Goal: Task Accomplishment & Management: Manage account settings

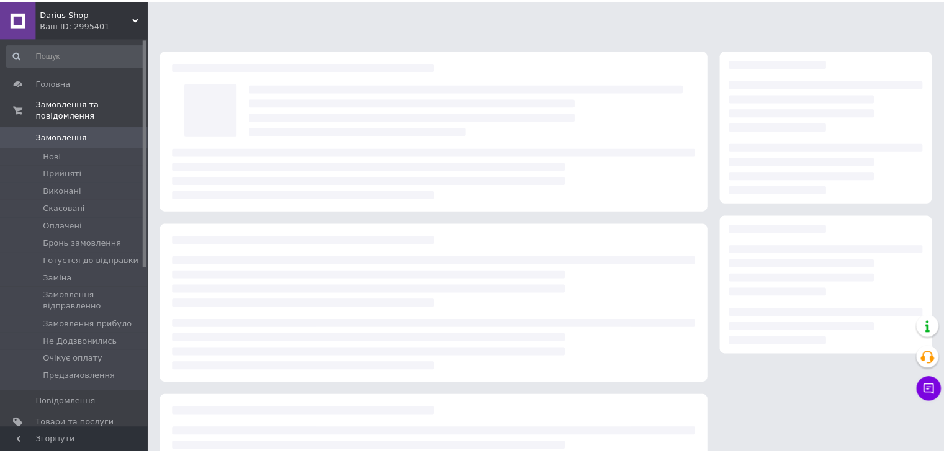
scroll to position [114, 0]
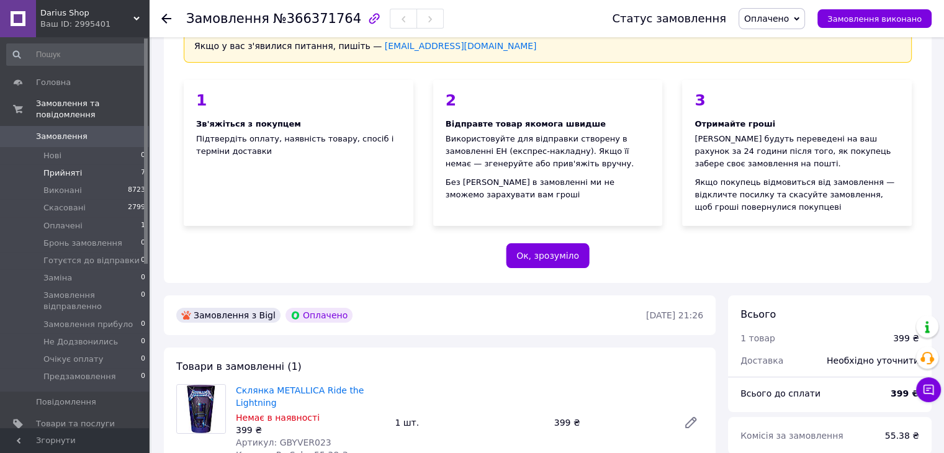
click at [120, 164] on li "Прийняті 7" at bounding box center [76, 172] width 153 height 17
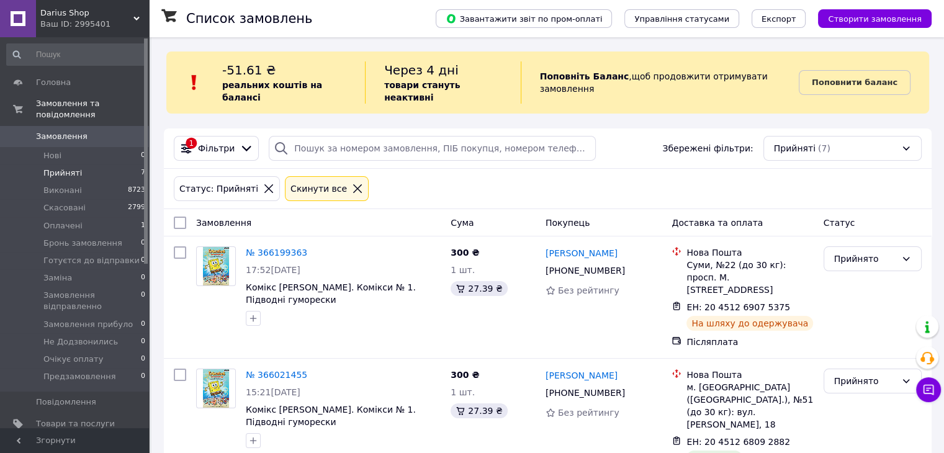
scroll to position [124, 0]
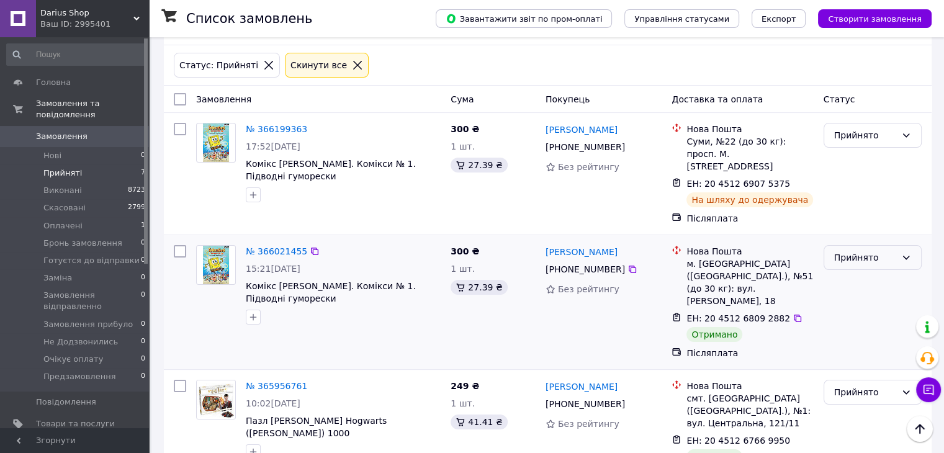
click at [866, 251] on div "Прийнято" at bounding box center [865, 258] width 62 height 14
click at [859, 261] on li "Виконано" at bounding box center [871, 259] width 97 height 22
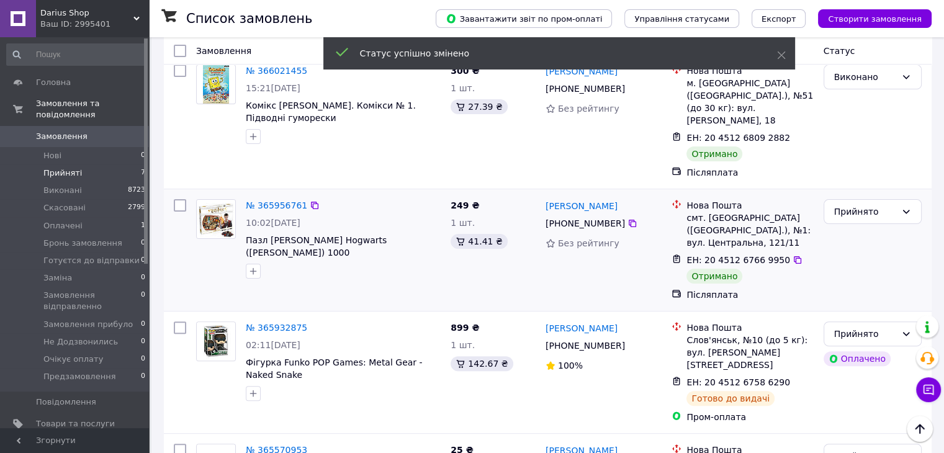
scroll to position [310, 0]
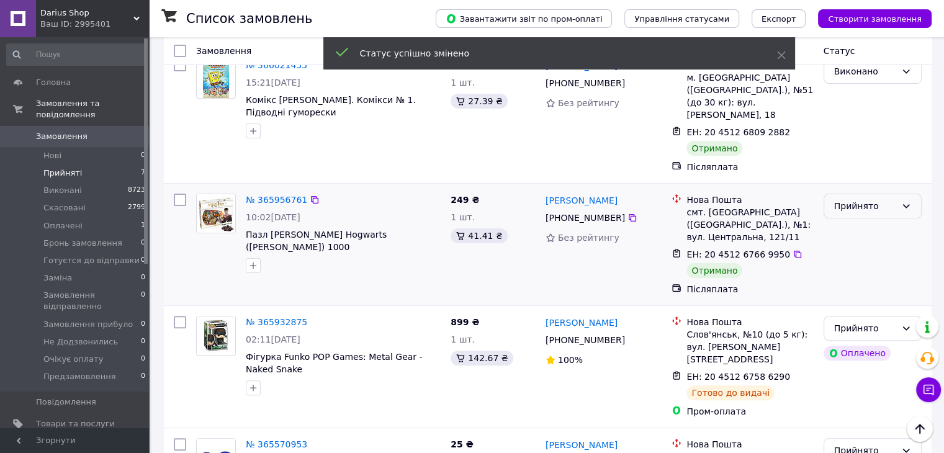
click at [861, 199] on div "Прийнято" at bounding box center [865, 206] width 62 height 14
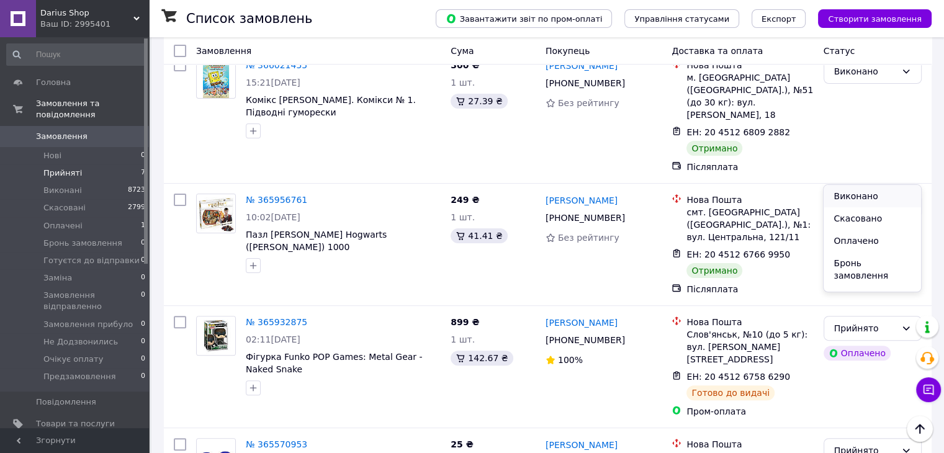
click at [857, 197] on li "Виконано" at bounding box center [871, 196] width 97 height 22
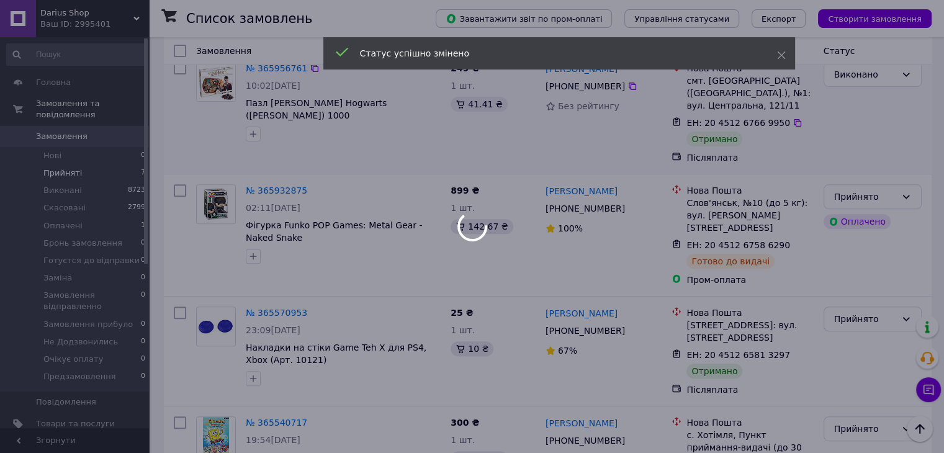
scroll to position [496, 0]
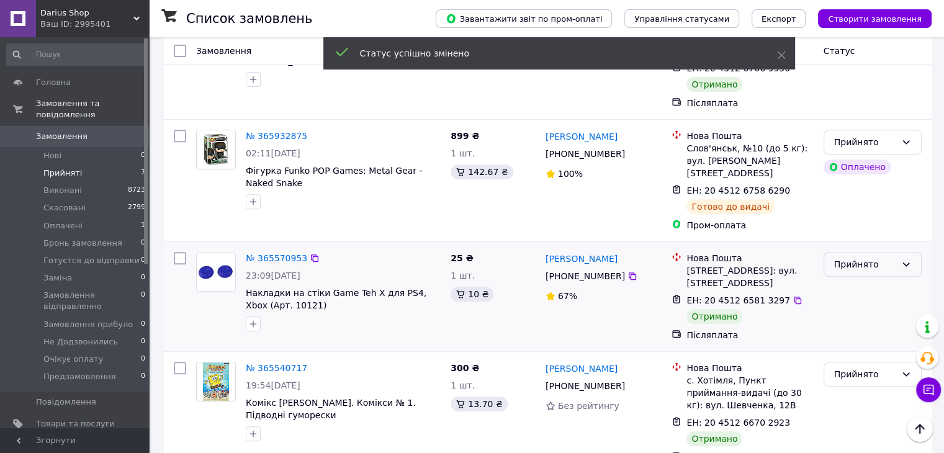
click at [861, 257] on div "Прийнято" at bounding box center [865, 264] width 62 height 14
click at [854, 241] on li "Виконано" at bounding box center [871, 242] width 97 height 22
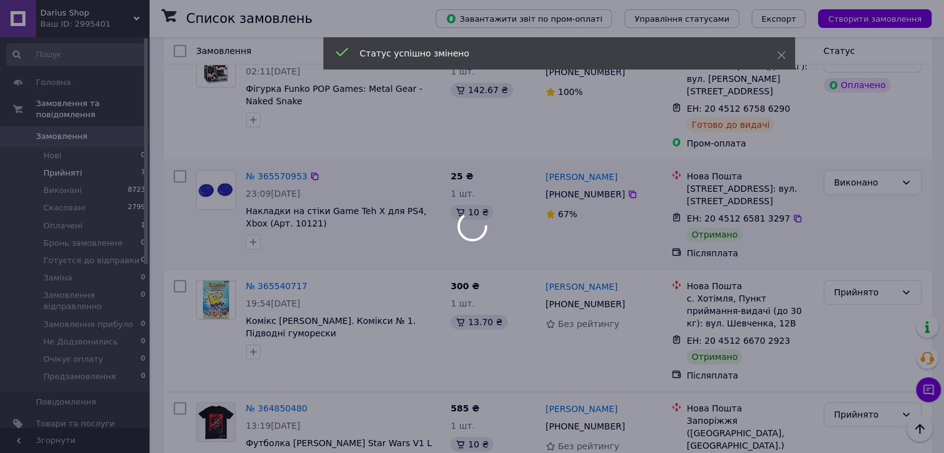
scroll to position [591, 0]
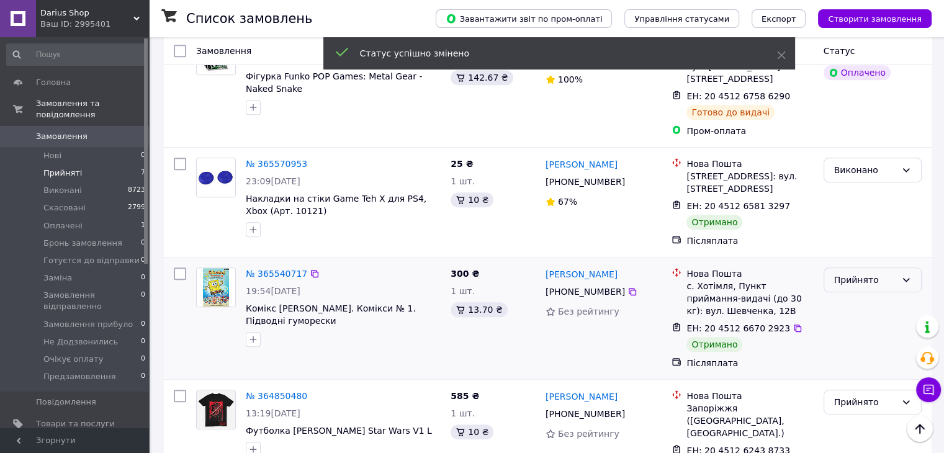
click at [855, 267] on div "Прийнято" at bounding box center [872, 279] width 98 height 25
click at [854, 256] on li "Виконано" at bounding box center [871, 257] width 97 height 22
click at [861, 395] on div "Прийнято" at bounding box center [865, 402] width 62 height 14
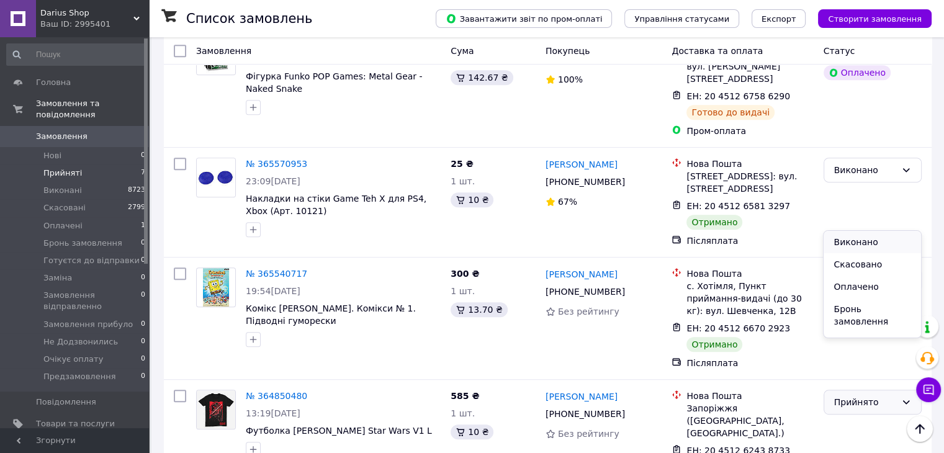
click at [859, 237] on li "Виконано" at bounding box center [871, 242] width 97 height 22
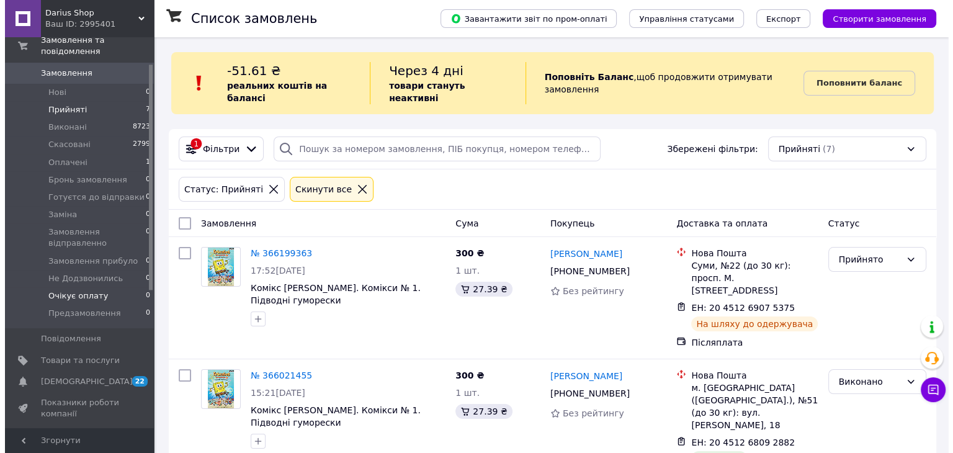
scroll to position [124, 0]
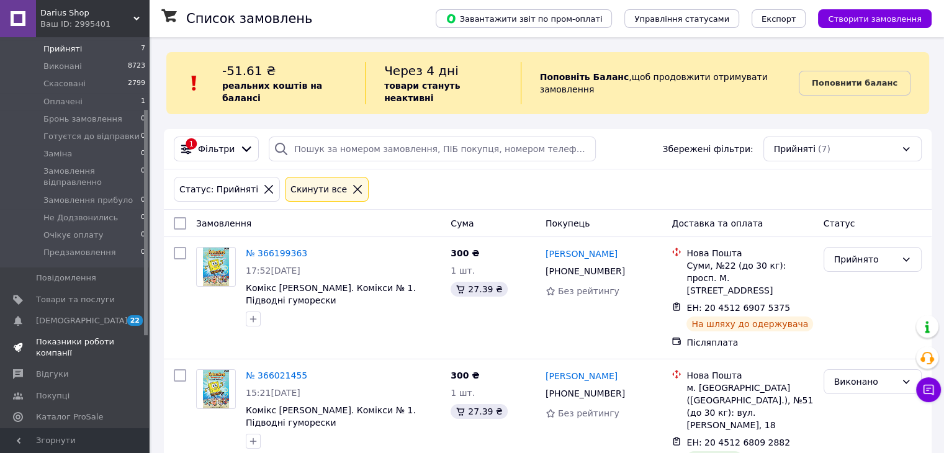
click at [73, 336] on span "Показники роботи компанії" at bounding box center [75, 347] width 79 height 22
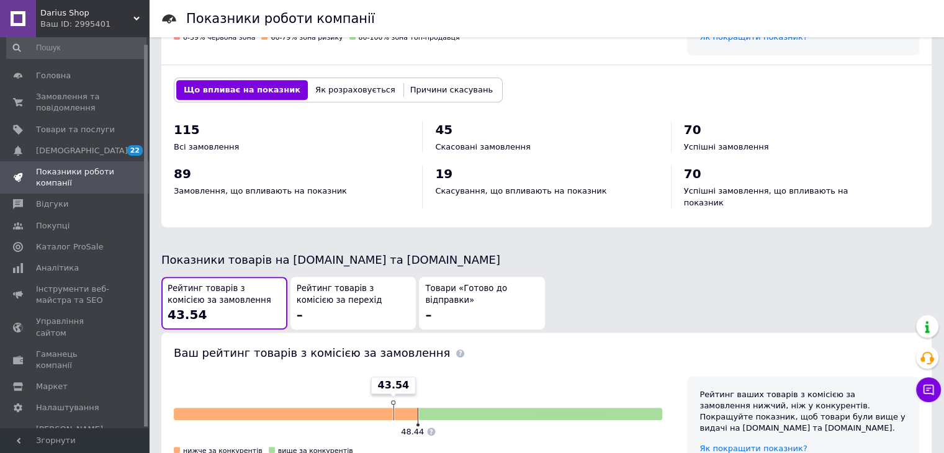
scroll to position [372, 0]
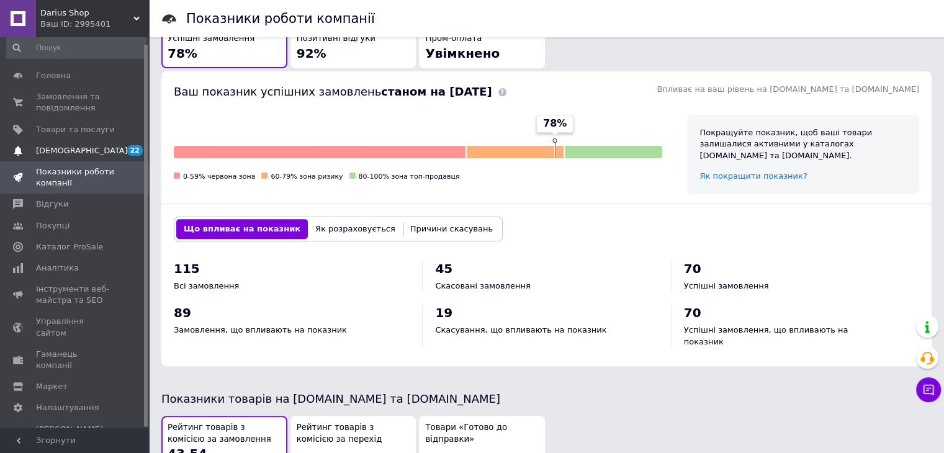
click at [100, 149] on span "[DEMOGRAPHIC_DATA]" at bounding box center [75, 150] width 79 height 11
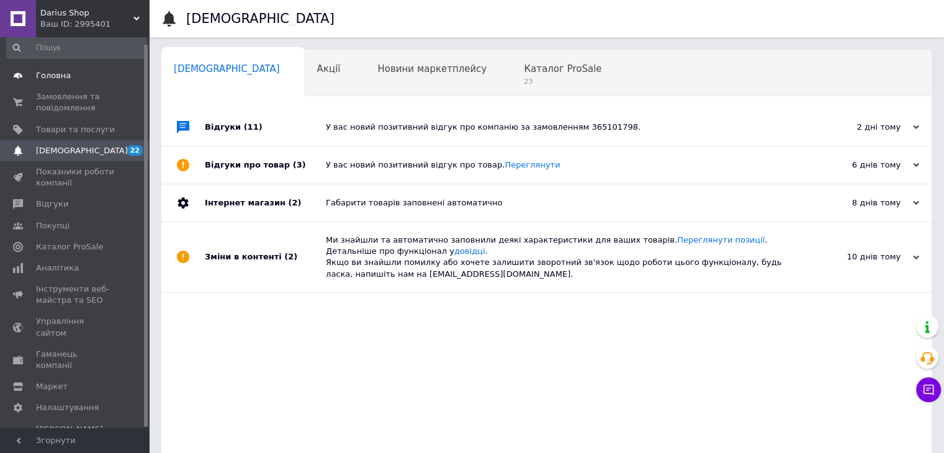
click at [66, 73] on span "Головна" at bounding box center [53, 75] width 35 height 11
